Goal: Task Accomplishment & Management: Manage account settings

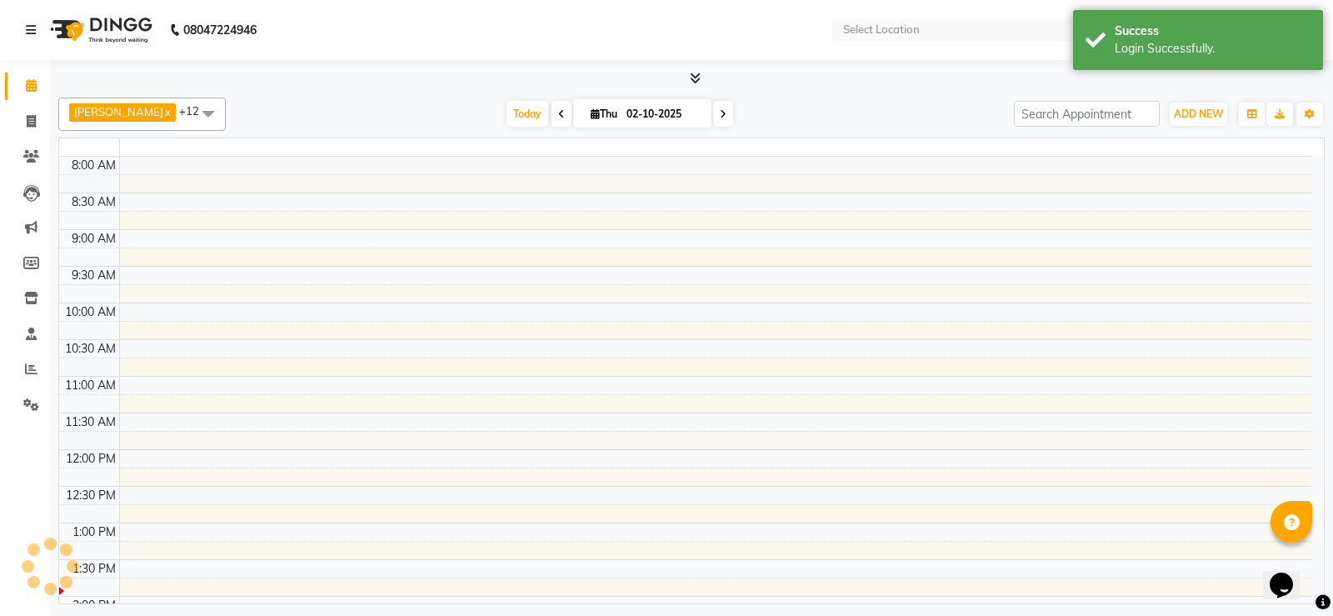
select select "en"
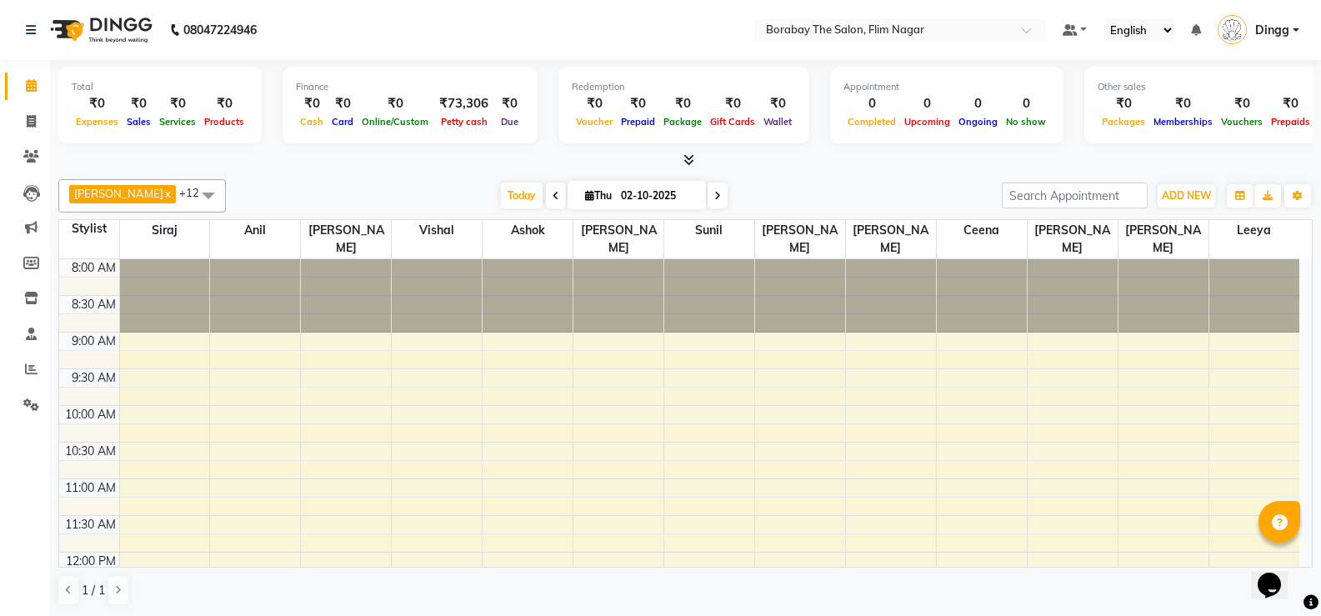
click at [1280, 33] on span "Dingg" at bounding box center [1272, 31] width 34 height 18
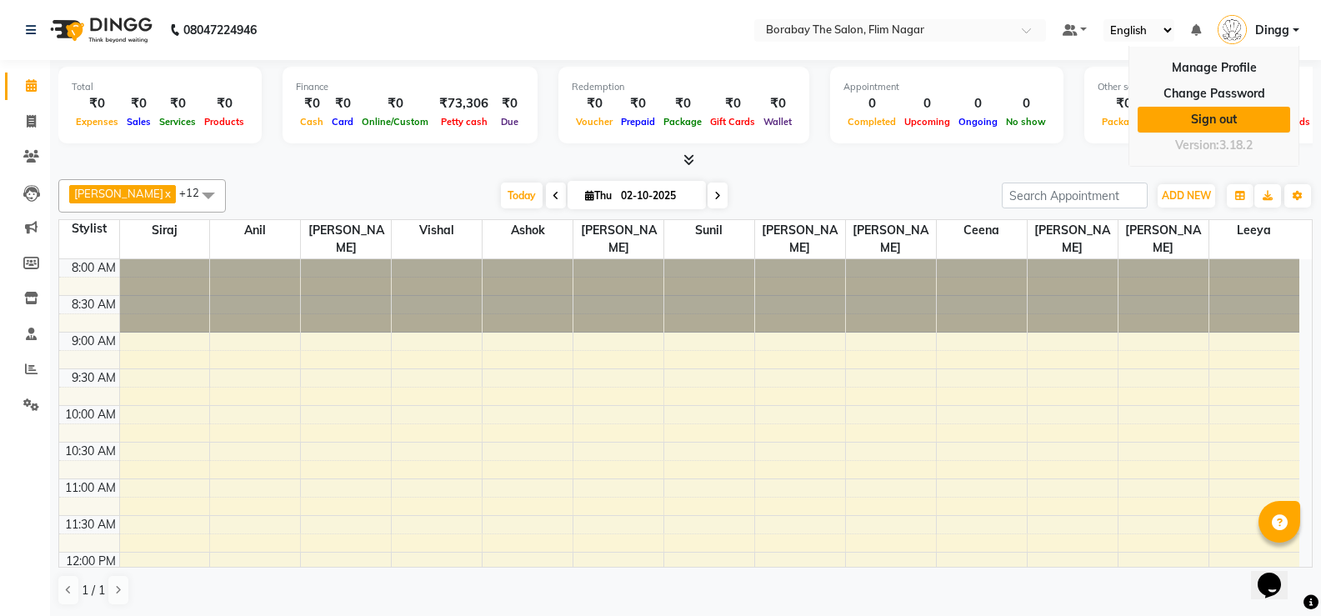
click at [1226, 118] on link "Sign out" at bounding box center [1214, 120] width 153 height 26
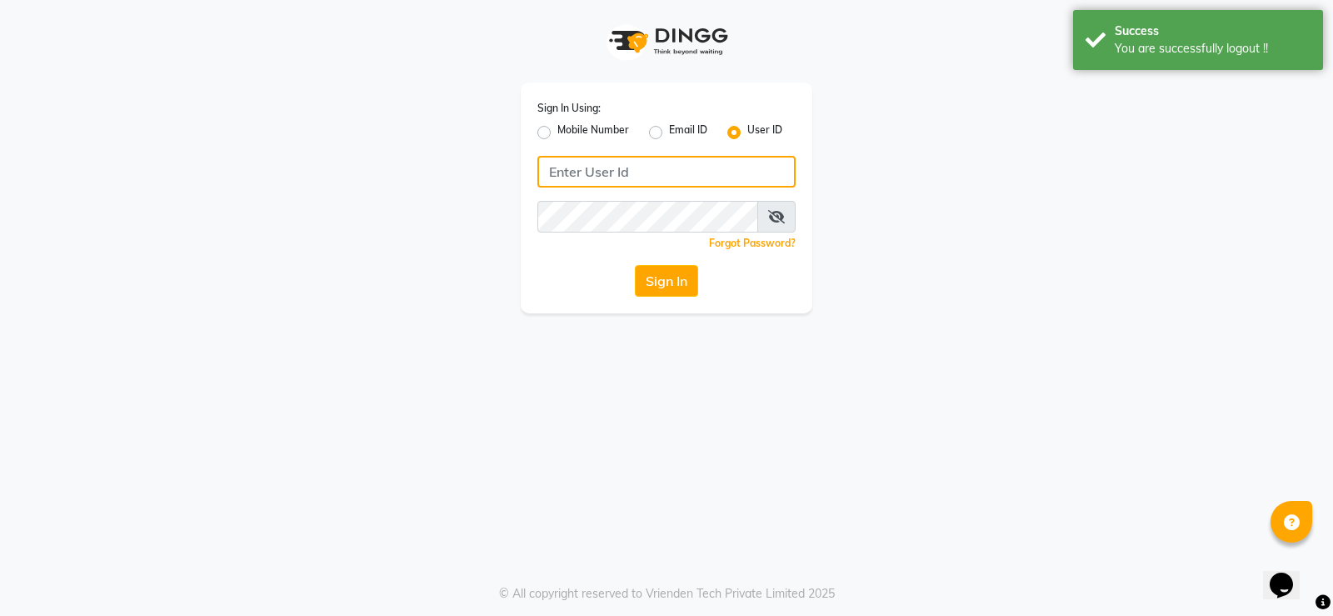
click at [610, 175] on input "Username" at bounding box center [667, 172] width 258 height 32
click at [552, 133] on div "Mobile Number" at bounding box center [584, 133] width 92 height 20
click at [558, 135] on label "Mobile Number" at bounding box center [594, 133] width 72 height 20
click at [558, 133] on input "Mobile Number" at bounding box center [563, 128] width 11 height 11
radio input "true"
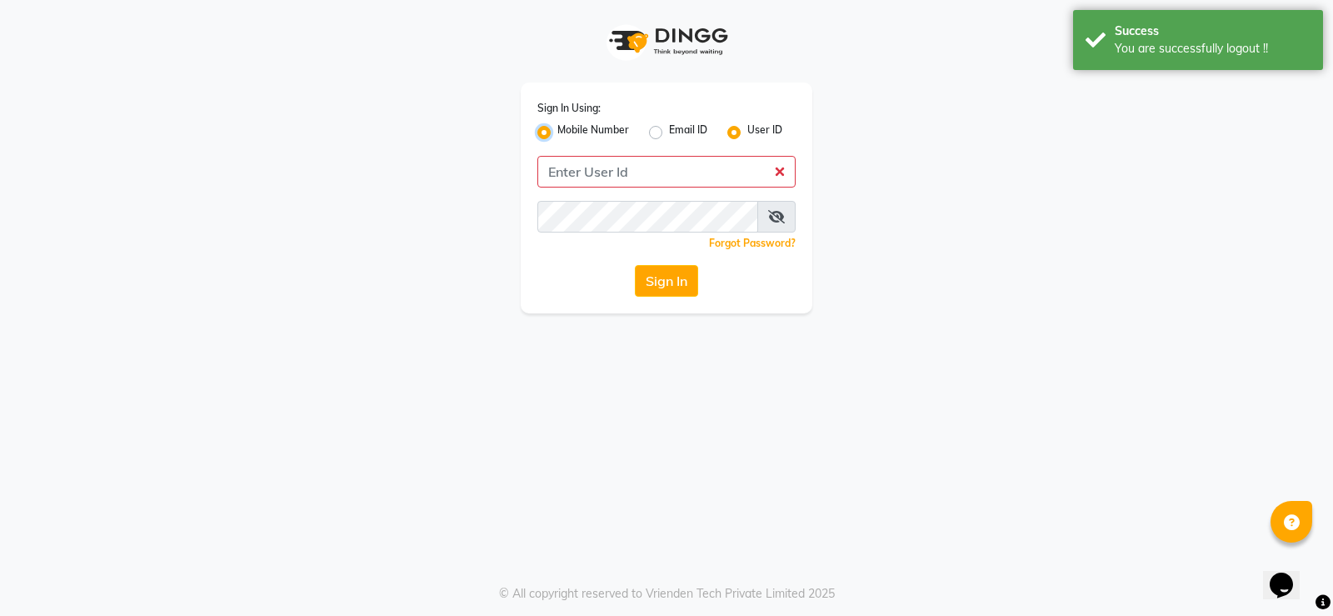
radio input "false"
click at [693, 173] on input "Username" at bounding box center [694, 172] width 203 height 32
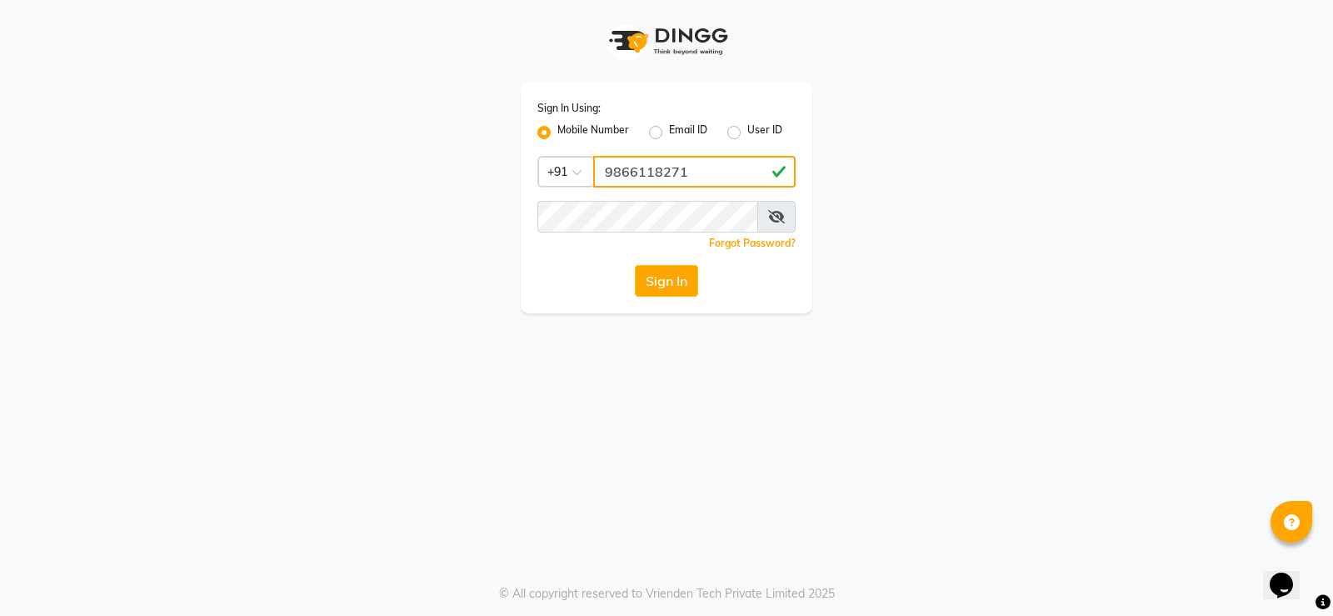
type input "9866118271"
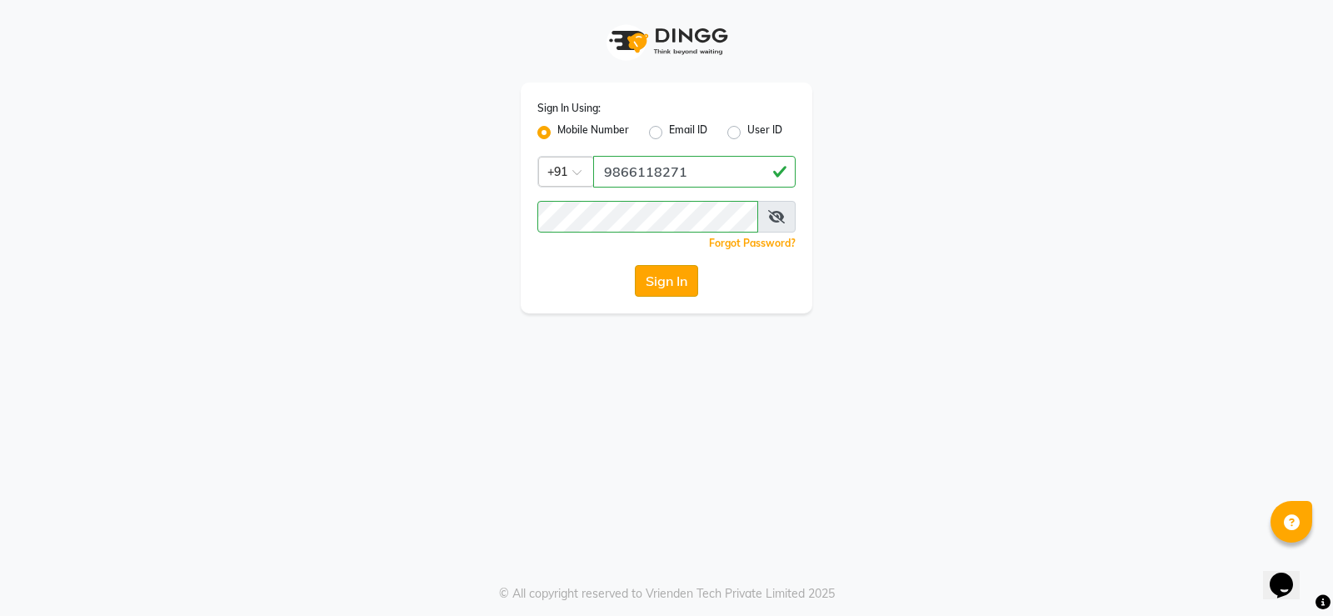
click at [653, 289] on button "Sign In" at bounding box center [666, 281] width 63 height 32
